Goal: Find specific page/section: Locate item on page

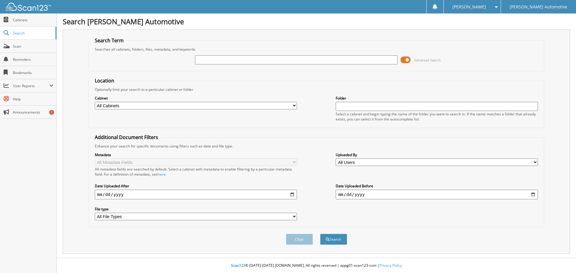
drag, startPoint x: 215, startPoint y: 59, endPoint x: 221, endPoint y: 62, distance: 7.1
click at [215, 59] on input "text" at bounding box center [296, 60] width 202 height 9
type input "24761"
click at [320, 234] on button "Search" at bounding box center [333, 239] width 27 height 11
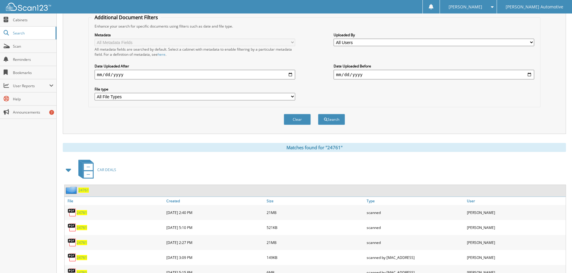
scroll to position [146, 0]
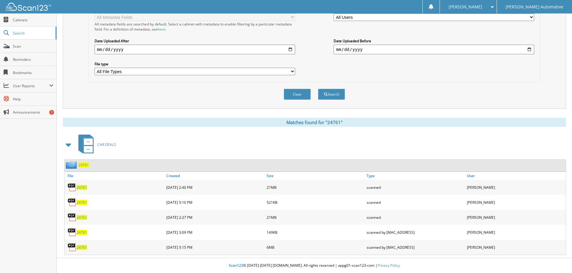
click at [80, 203] on span "24761" at bounding box center [82, 202] width 11 height 5
click at [80, 202] on span "24761" at bounding box center [82, 202] width 11 height 5
click at [80, 246] on span "24761" at bounding box center [82, 247] width 11 height 5
click at [81, 217] on span "24761" at bounding box center [82, 217] width 11 height 5
click at [533, 73] on div "Metadata All Metadata Fields All metadata fields are searched by default. Selec…" at bounding box center [314, 41] width 445 height 75
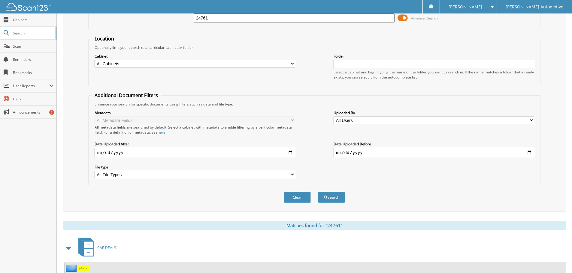
scroll to position [0, 0]
